Goal: Task Accomplishment & Management: Manage account settings

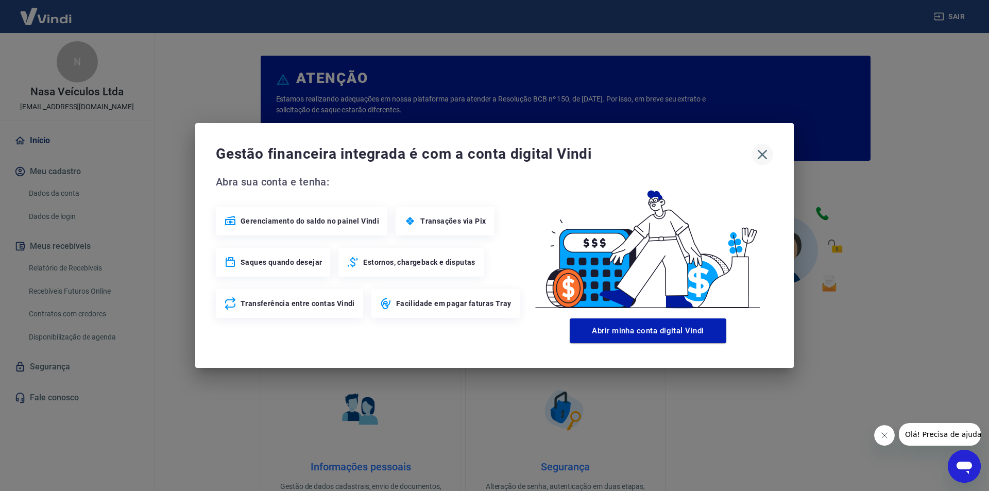
click at [765, 151] on icon "button" at bounding box center [763, 155] width 10 height 10
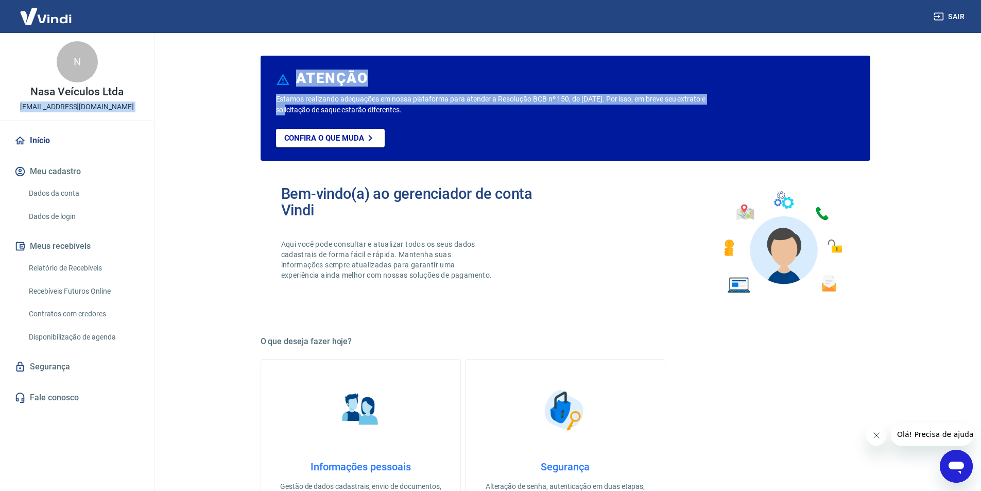
drag, startPoint x: 16, startPoint y: 108, endPoint x: 171, endPoint y: 108, distance: 154.5
click at [171, 108] on div "Sair N Nasa Veículos Ltda marketplace0171@gruponasa.com.br Início Meu cadastro …" at bounding box center [490, 245] width 981 height 491
copy div "marketplace0171@gruponasa.com.br Início Meu cadastro Dados da conta Dados de lo…"
click at [91, 270] on link "Relatório de Recebíveis" at bounding box center [83, 268] width 117 height 21
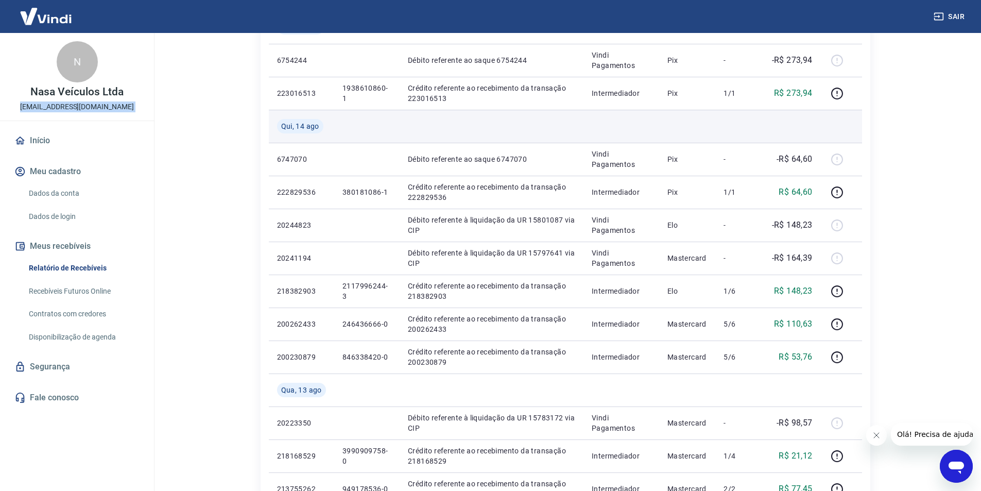
scroll to position [515, 0]
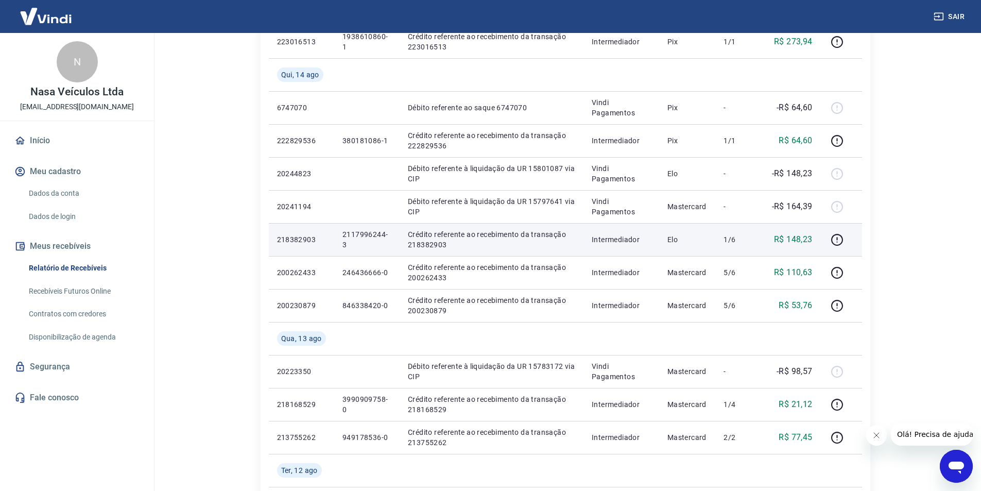
click at [366, 234] on p "2117996244-3" at bounding box center [367, 239] width 49 height 21
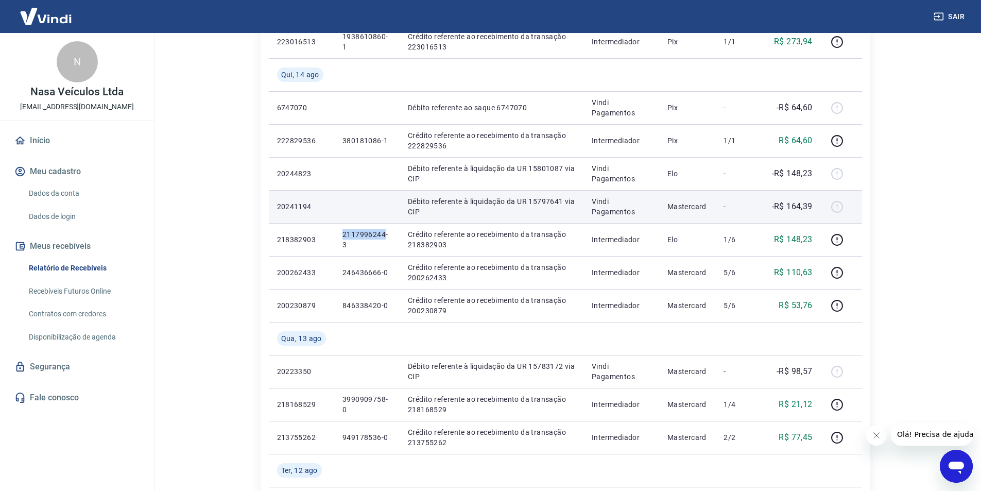
copy p "2117996244"
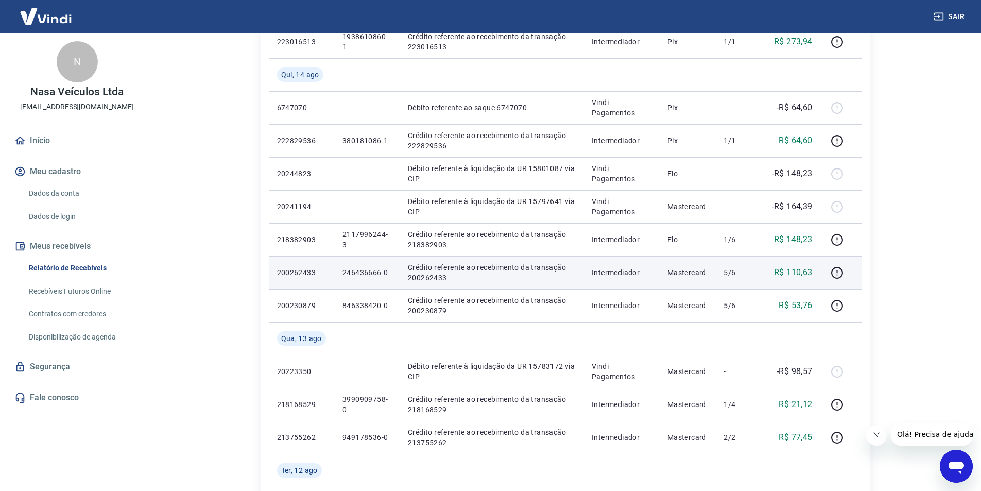
click at [365, 270] on p "246436666-0" at bounding box center [367, 272] width 49 height 10
click at [352, 270] on p "246436666-0" at bounding box center [367, 272] width 49 height 10
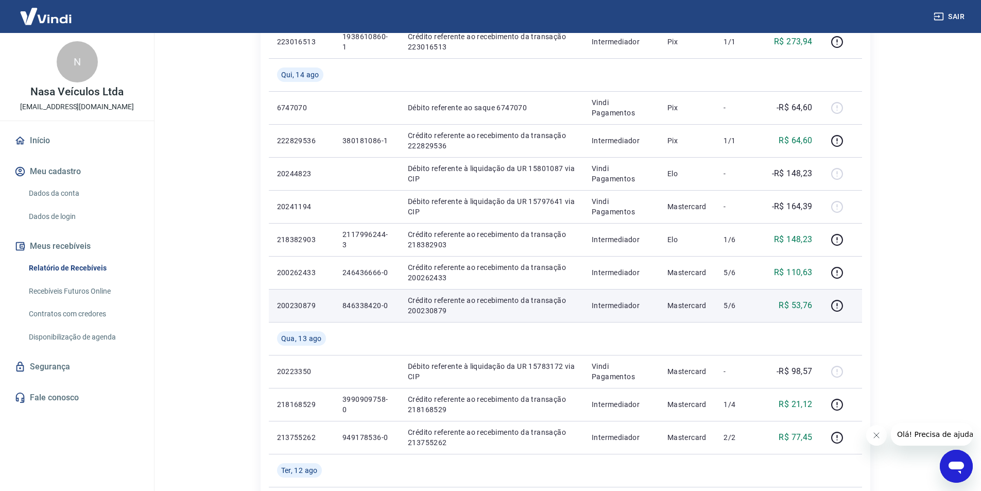
click at [354, 307] on p "846338420-0" at bounding box center [367, 305] width 49 height 10
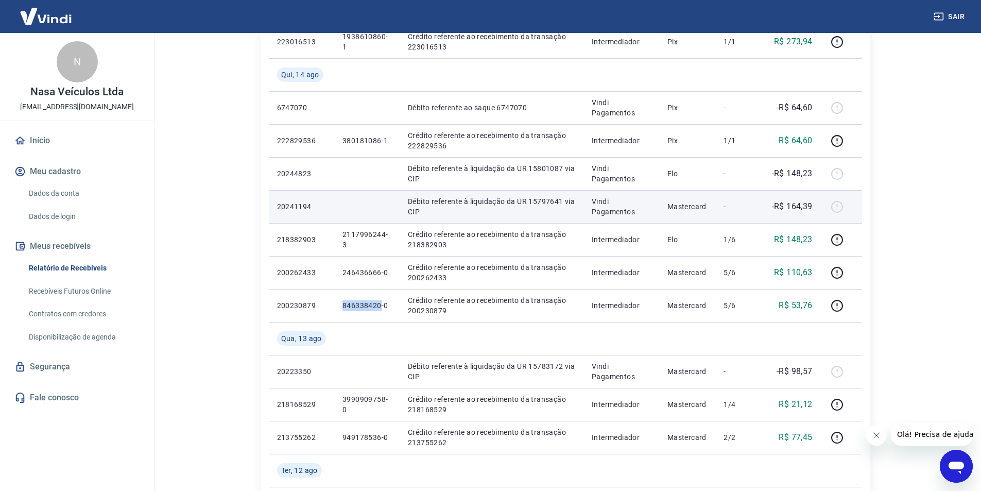
copy p "846338420"
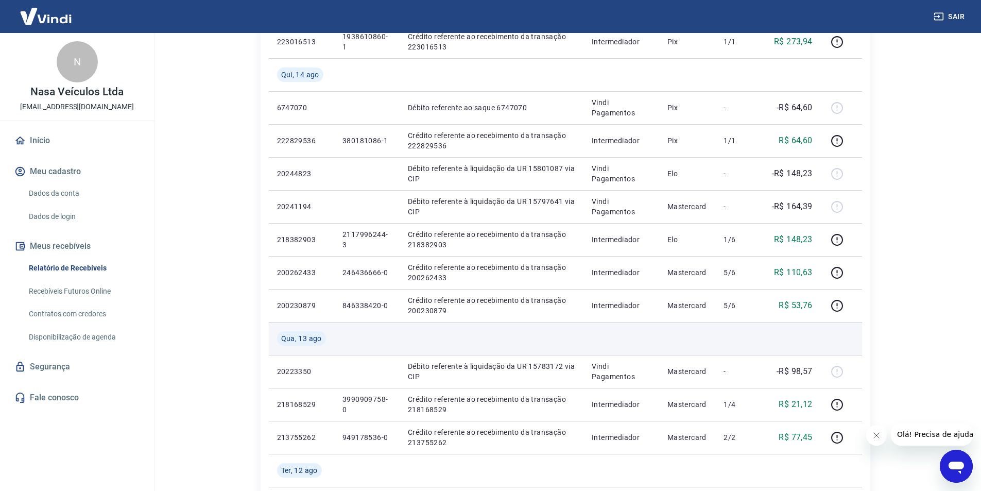
click at [606, 339] on td at bounding box center [622, 338] width 76 height 33
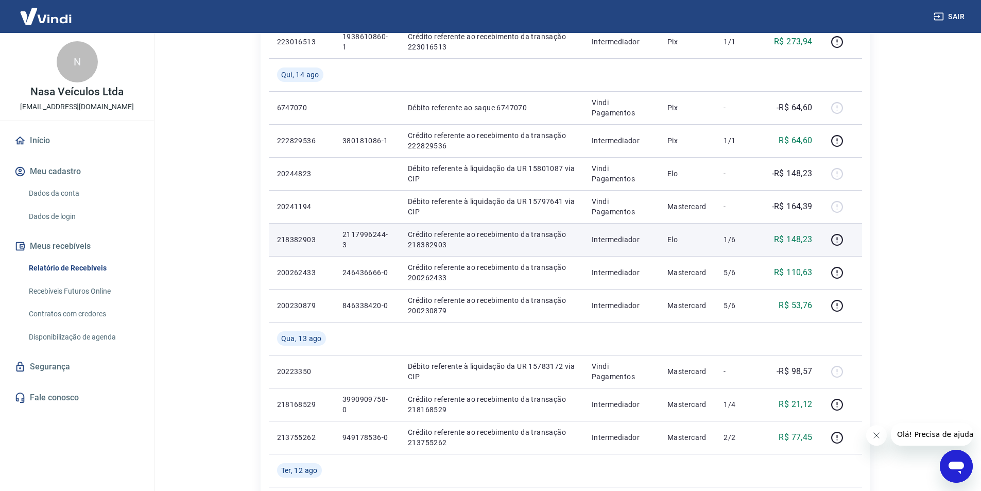
scroll to position [361, 0]
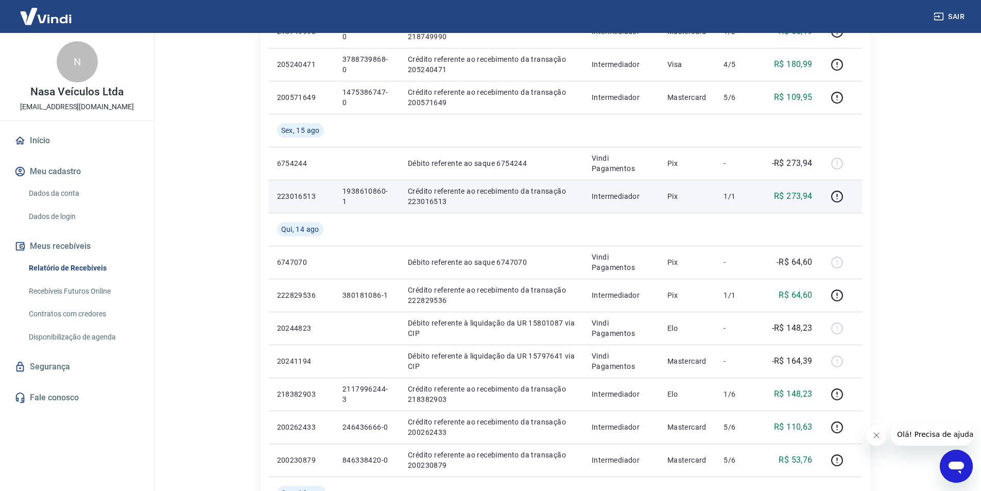
click at [367, 186] on p "1938610860-1" at bounding box center [367, 196] width 49 height 21
copy p "1938610860"
click at [373, 190] on p "1938610860-1" at bounding box center [367, 196] width 49 height 21
